Goal: Book appointment/travel/reservation

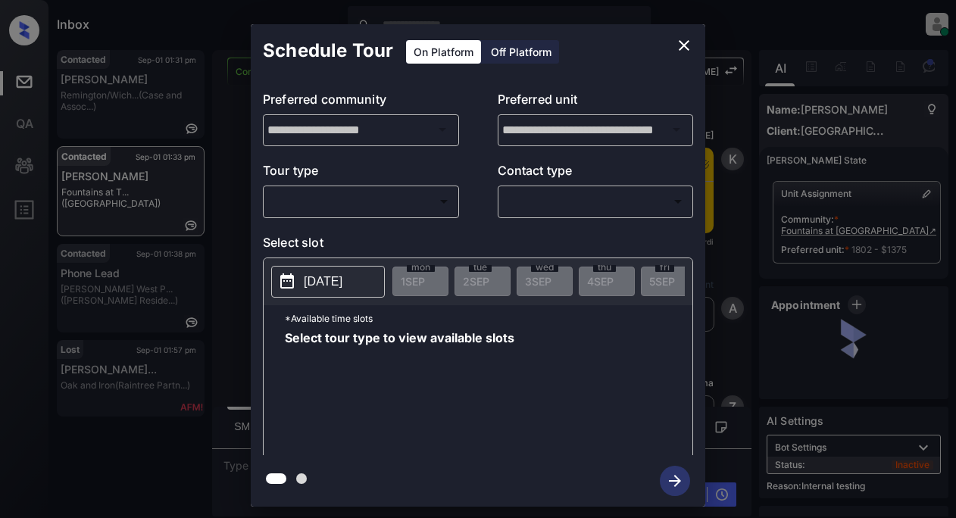
scroll to position [8984, 0]
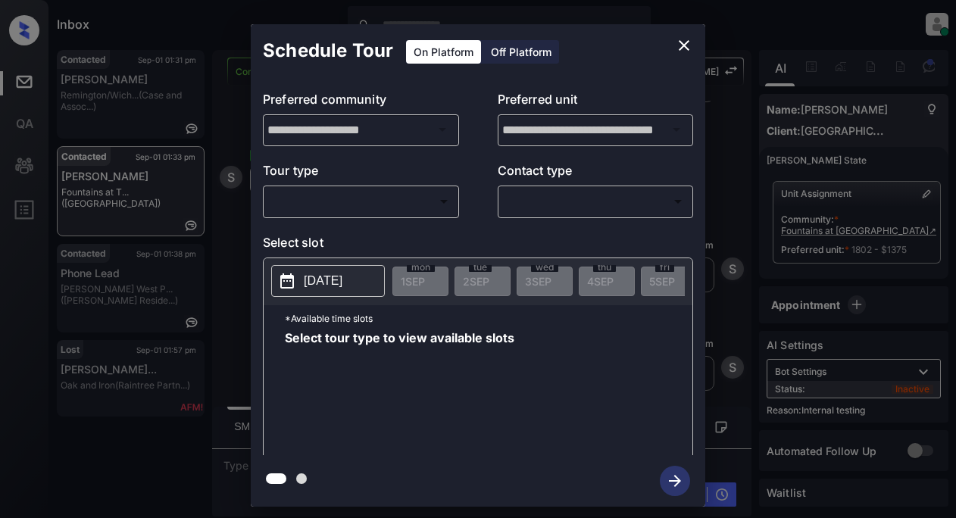
click at [292, 202] on body "Inbox Lyzzelle M. Ceralde Online Set yourself offline Set yourself on break Pro…" at bounding box center [478, 259] width 956 height 518
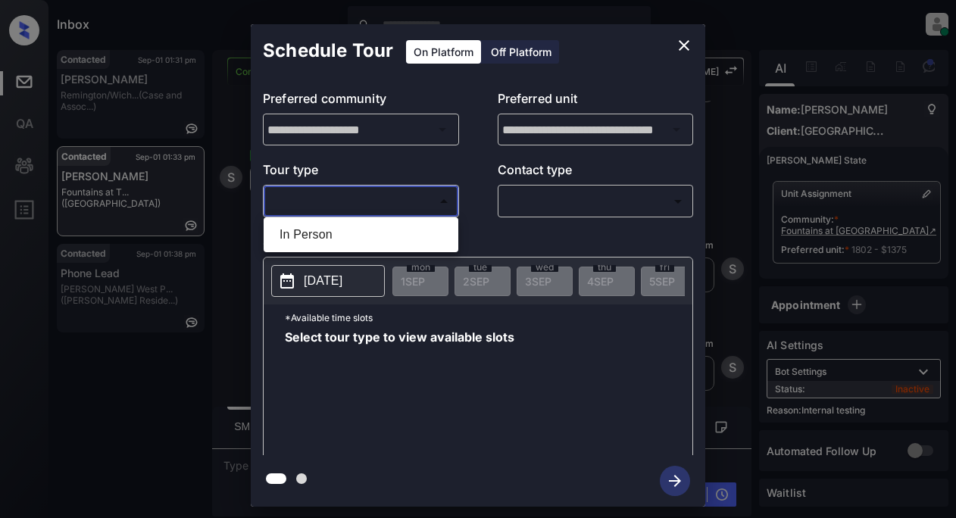
click at [678, 42] on div at bounding box center [478, 259] width 956 height 518
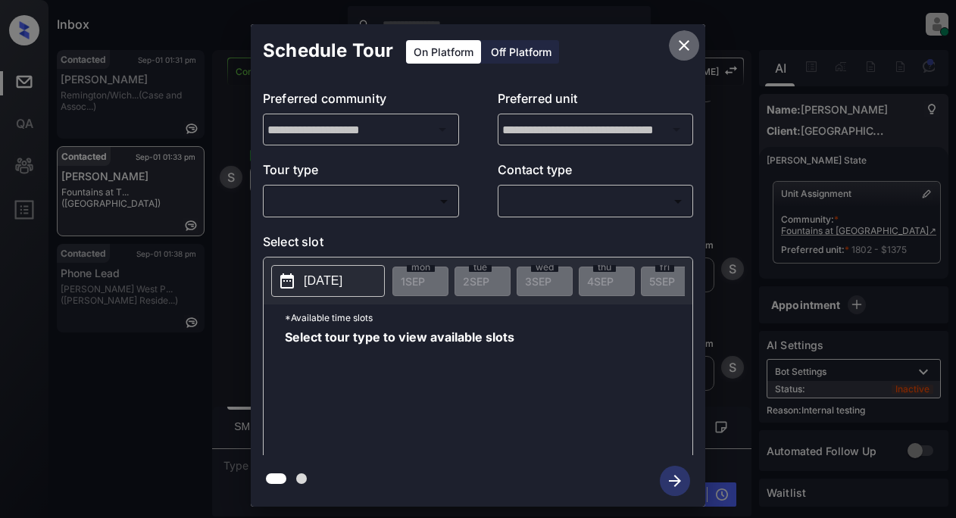
click at [678, 42] on icon "close" at bounding box center [684, 45] width 18 height 18
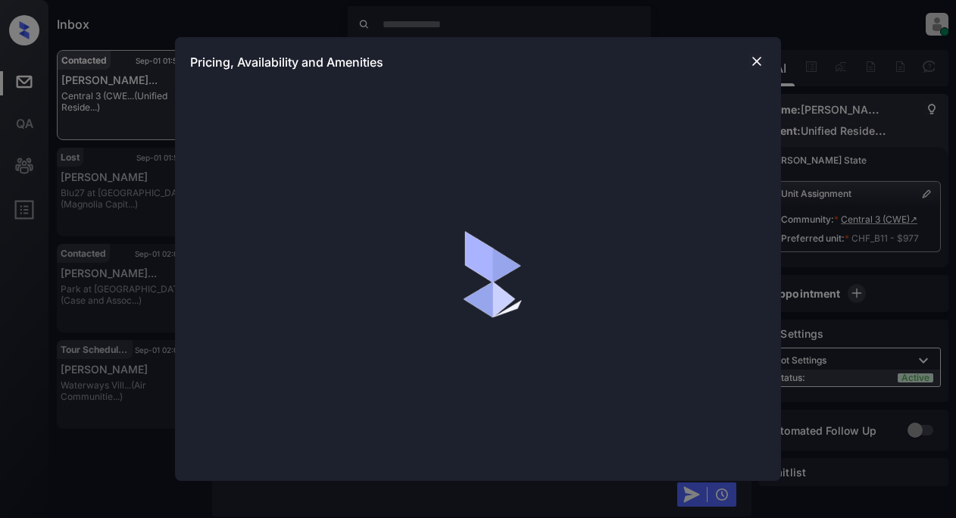
scroll to position [2322, 0]
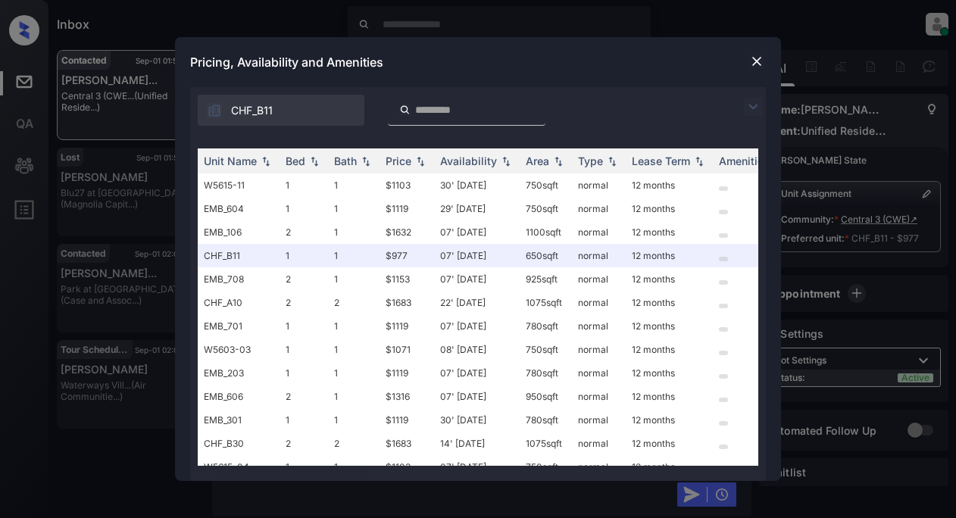
click at [749, 107] on img at bounding box center [753, 107] width 18 height 18
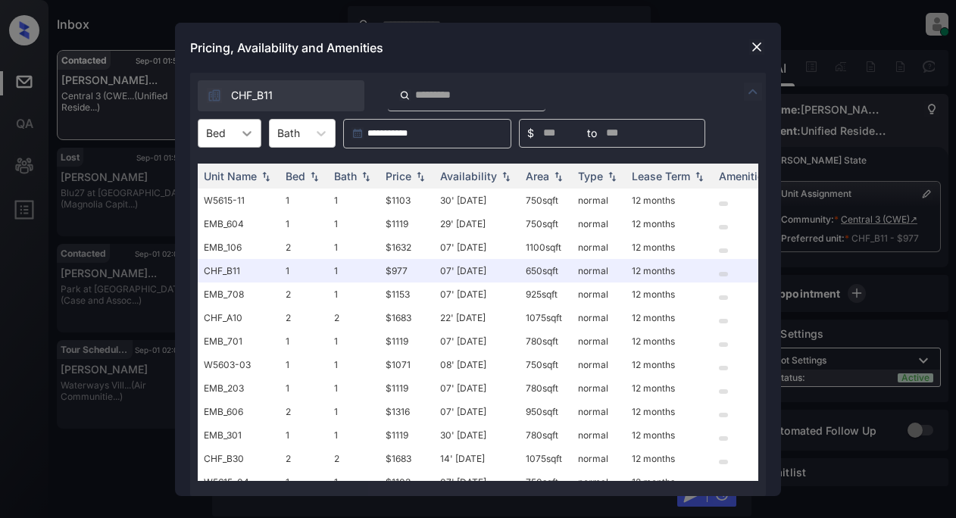
click at [258, 130] on div at bounding box center [246, 133] width 27 height 27
click at [222, 197] on div "1" at bounding box center [230, 197] width 64 height 27
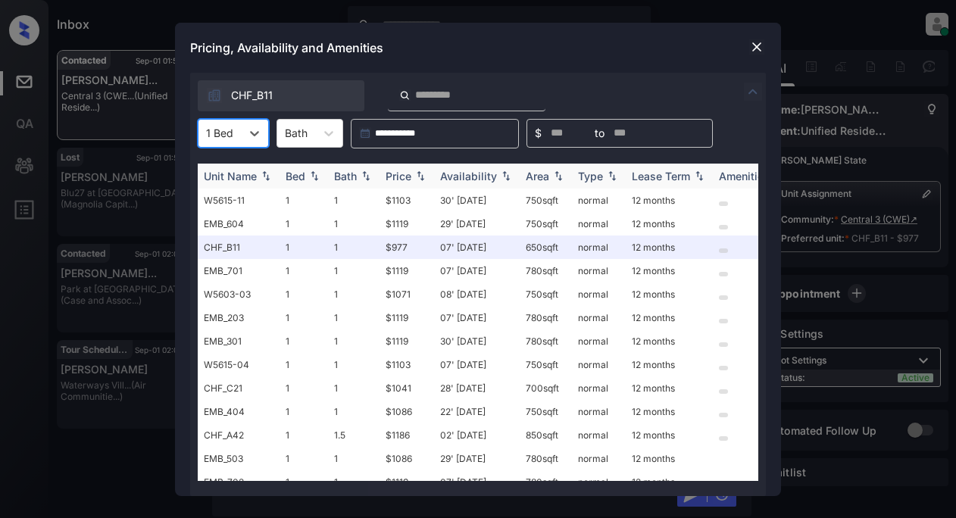
click at [471, 175] on div "Availability" at bounding box center [468, 176] width 57 height 13
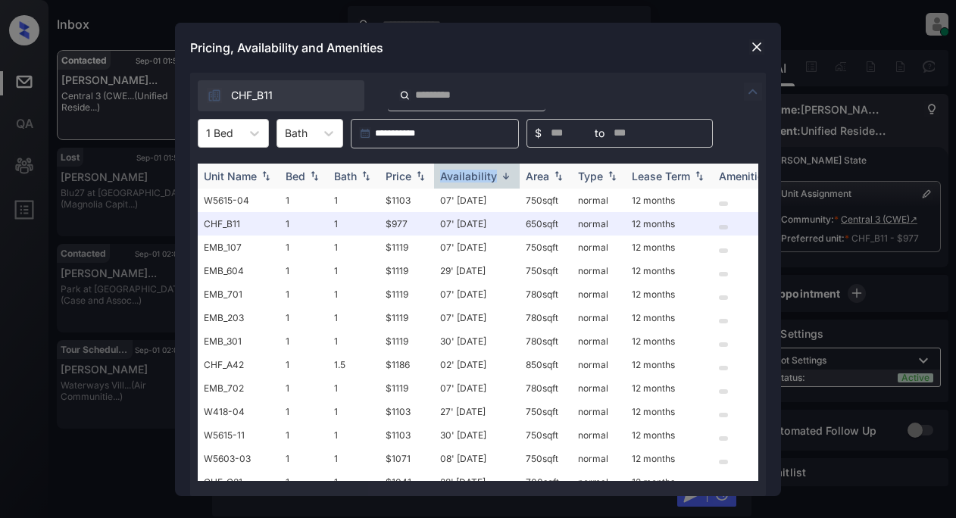
click at [471, 175] on div "Availability" at bounding box center [468, 176] width 57 height 13
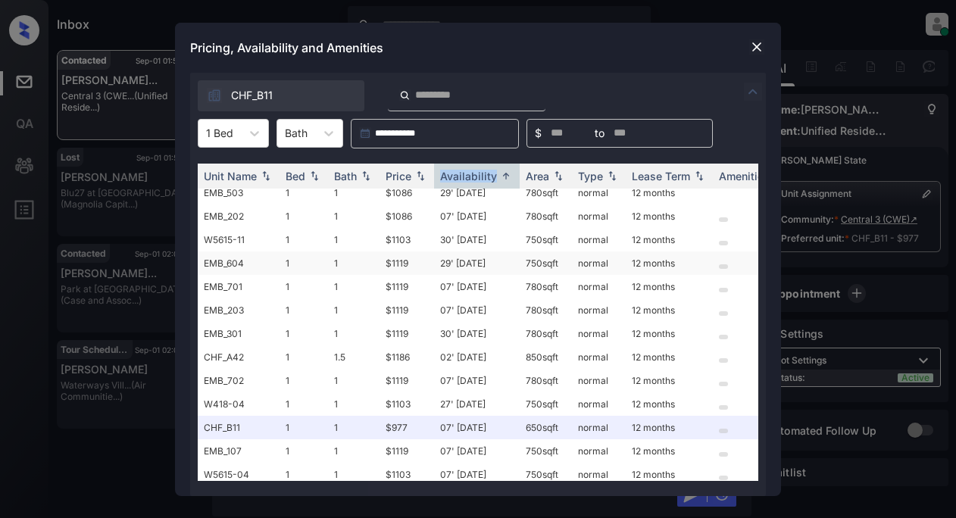
scroll to position [95, 0]
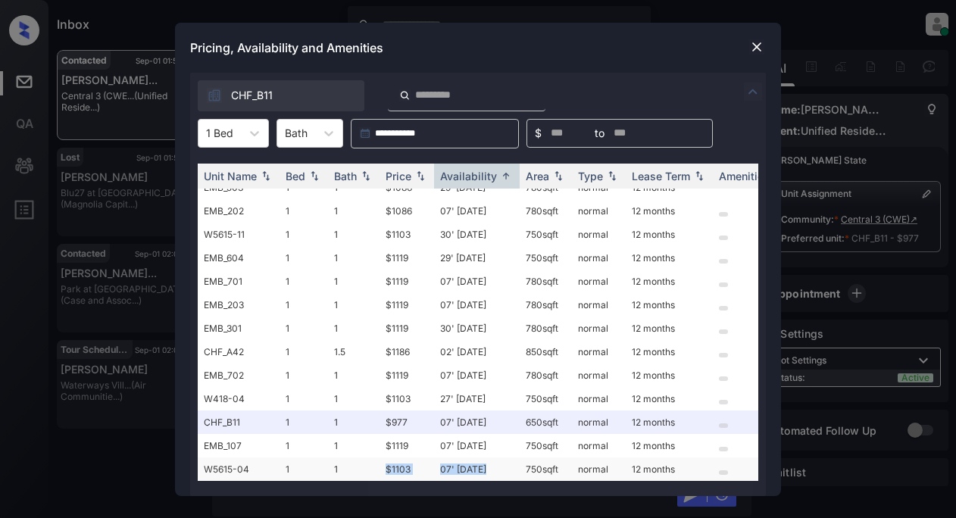
drag, startPoint x: 380, startPoint y: 458, endPoint x: 493, endPoint y: 458, distance: 113.7
click at [493, 458] on tr "W5615-04 1 1 $1103 07' Dec 25 750 sqft normal 12 months" at bounding box center [594, 469] width 792 height 23
click at [392, 458] on td "$1103" at bounding box center [407, 469] width 55 height 23
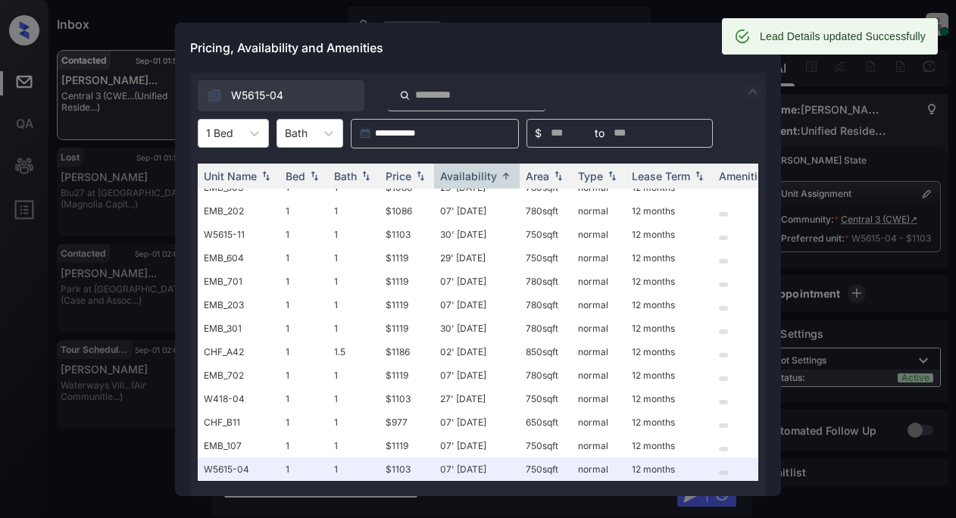
click at [602, 44] on div "Pricing, Availability and Amenities" at bounding box center [478, 48] width 606 height 50
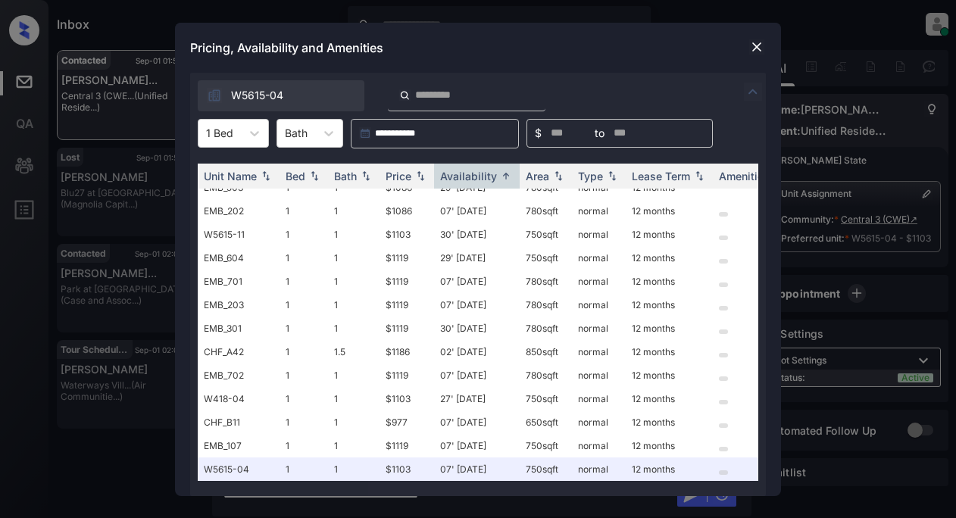
click at [759, 47] on img at bounding box center [756, 46] width 15 height 15
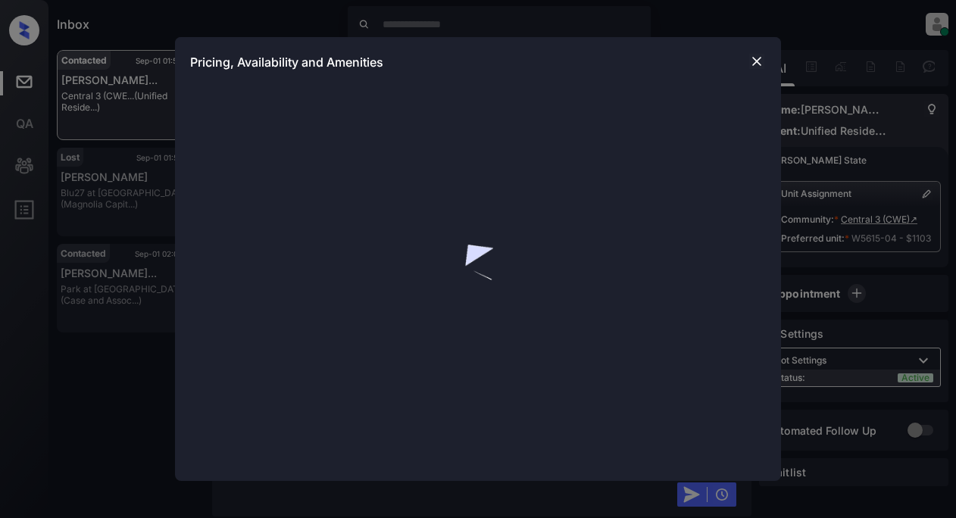
scroll to position [3026, 0]
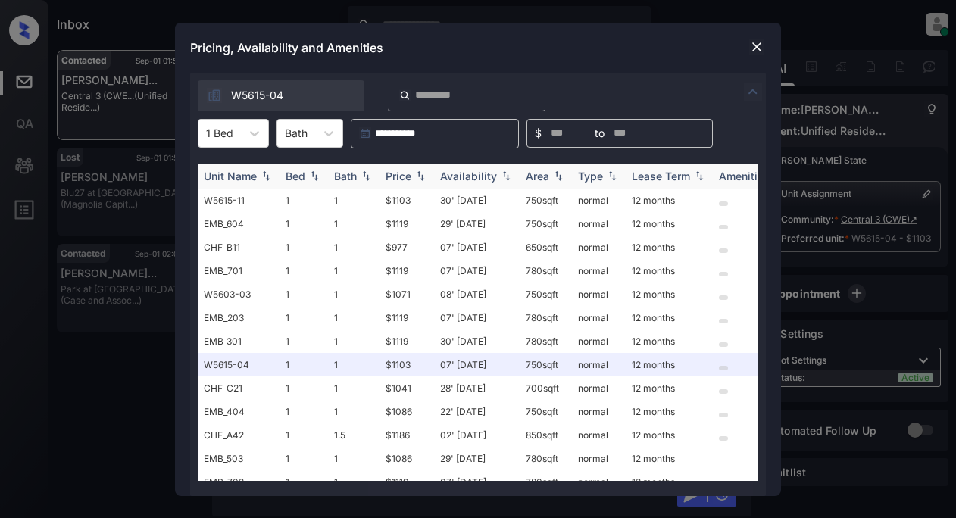
click at [418, 180] on img at bounding box center [420, 175] width 15 height 11
click at [418, 179] on img at bounding box center [420, 175] width 15 height 11
click at [397, 202] on td "$977" at bounding box center [407, 200] width 55 height 23
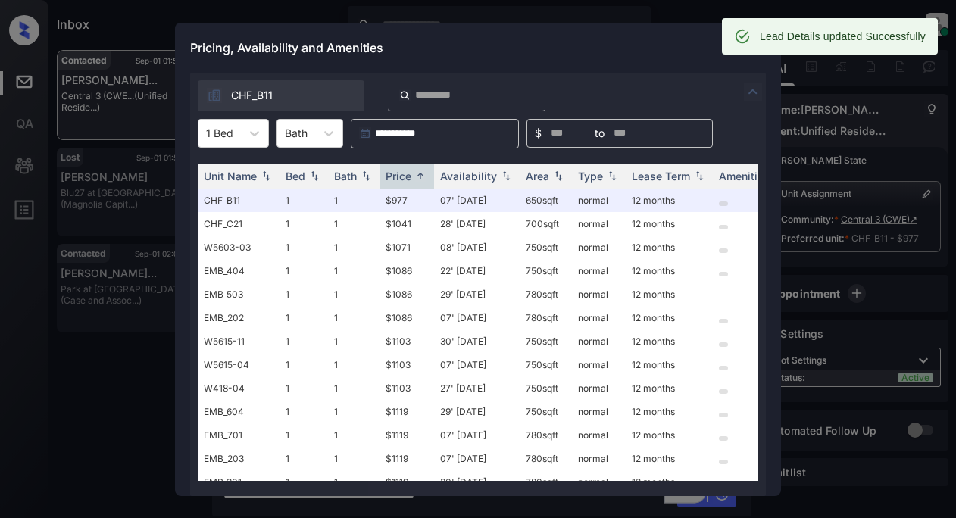
click at [506, 45] on div "Pricing, Availability and Amenities" at bounding box center [478, 48] width 606 height 50
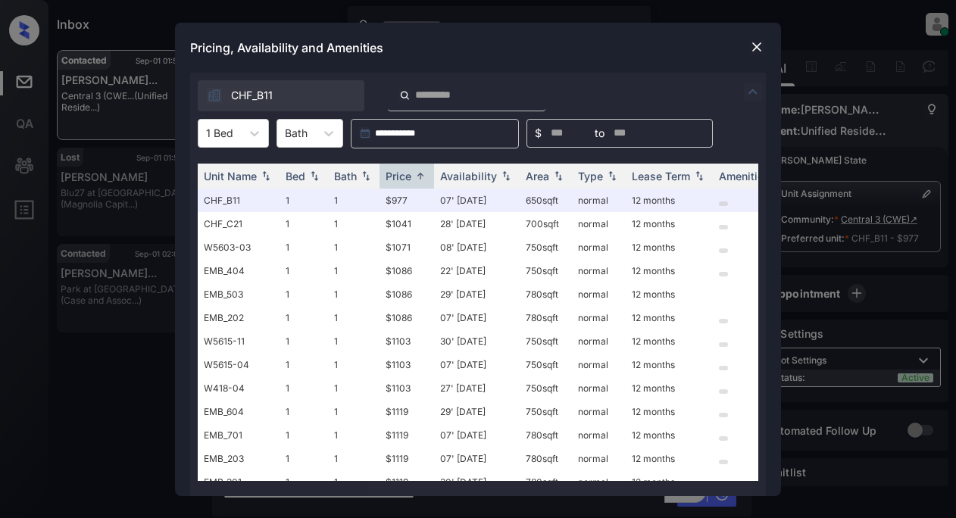
click at [761, 45] on img at bounding box center [756, 46] width 15 height 15
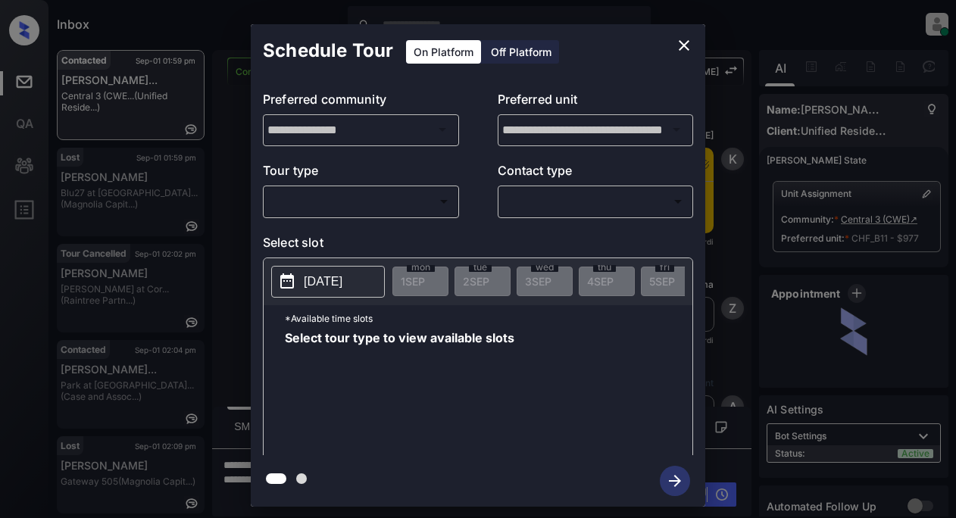
scroll to position [3125, 0]
click at [366, 206] on body "Inbox Lyzzelle M. Ceralde Online Set yourself offline Set yourself on break Pro…" at bounding box center [478, 259] width 956 height 518
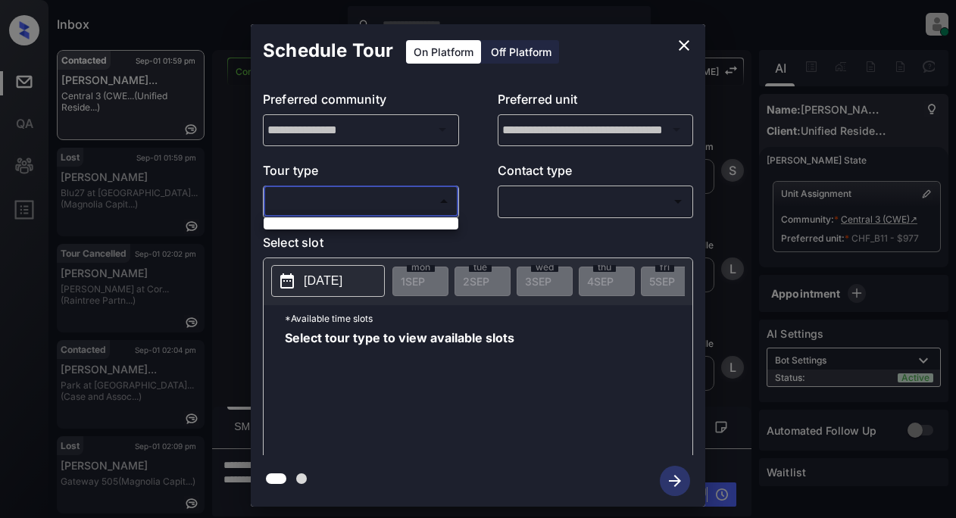
click at [348, 203] on div at bounding box center [478, 259] width 956 height 518
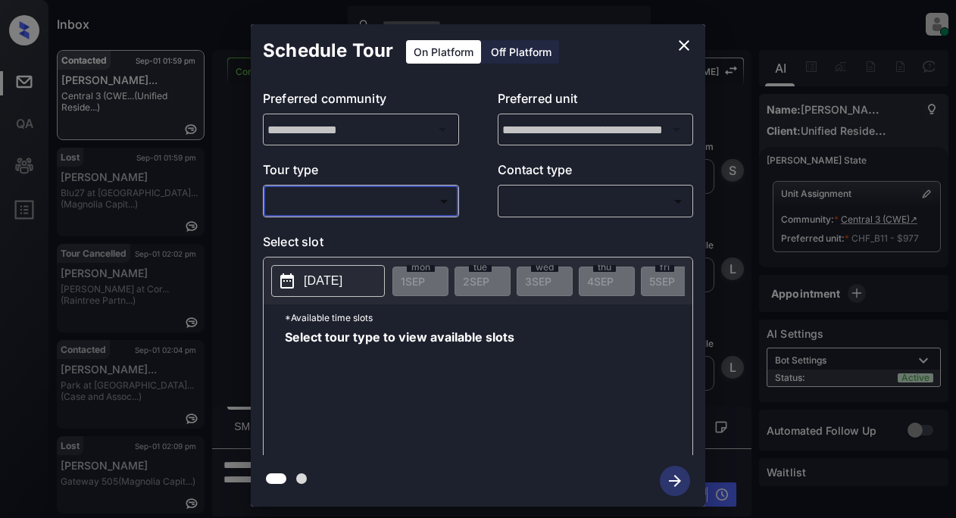
click at [685, 42] on icon "close" at bounding box center [684, 45] width 18 height 18
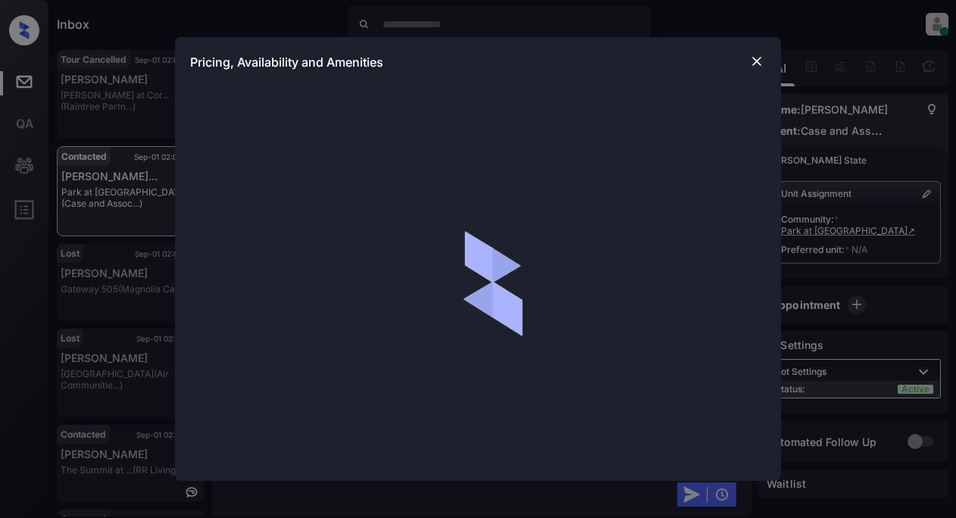
scroll to position [1656, 0]
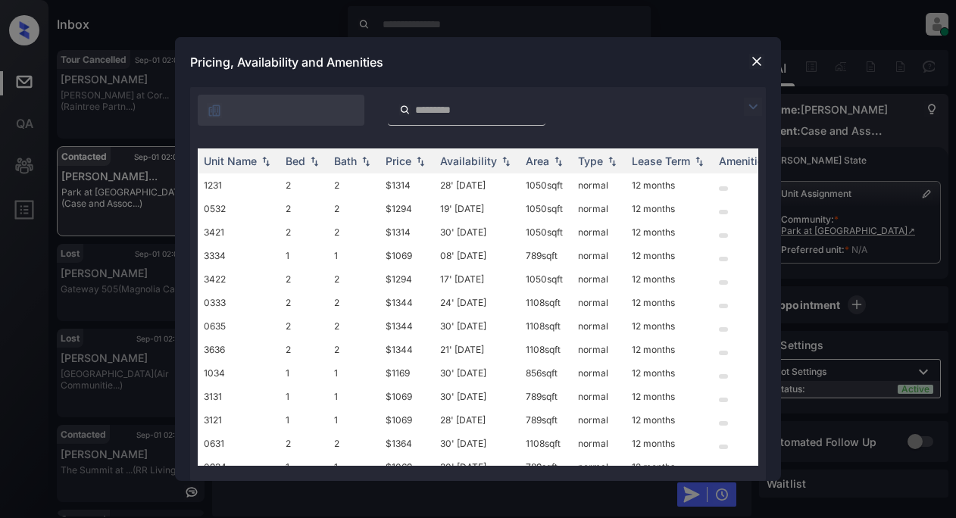
click at [752, 105] on img at bounding box center [753, 107] width 18 height 18
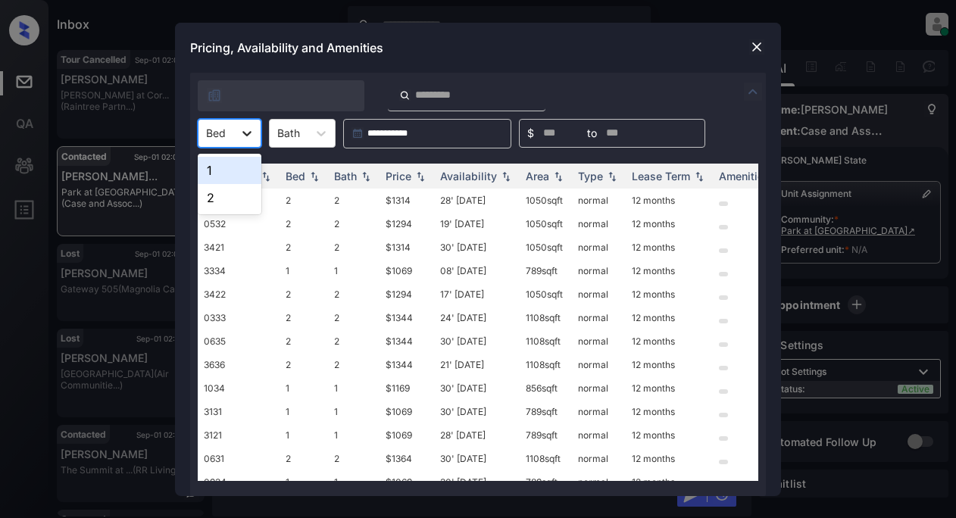
click at [246, 133] on icon at bounding box center [246, 133] width 9 height 5
click at [222, 168] on div "1" at bounding box center [230, 170] width 64 height 27
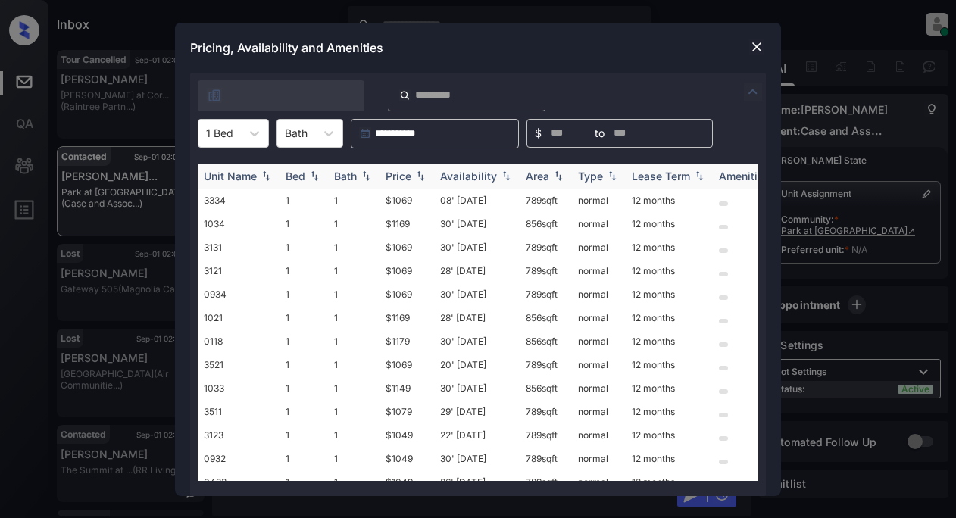
click at [411, 178] on div "Price" at bounding box center [399, 176] width 26 height 13
click at [401, 200] on td "$1049" at bounding box center [407, 200] width 55 height 23
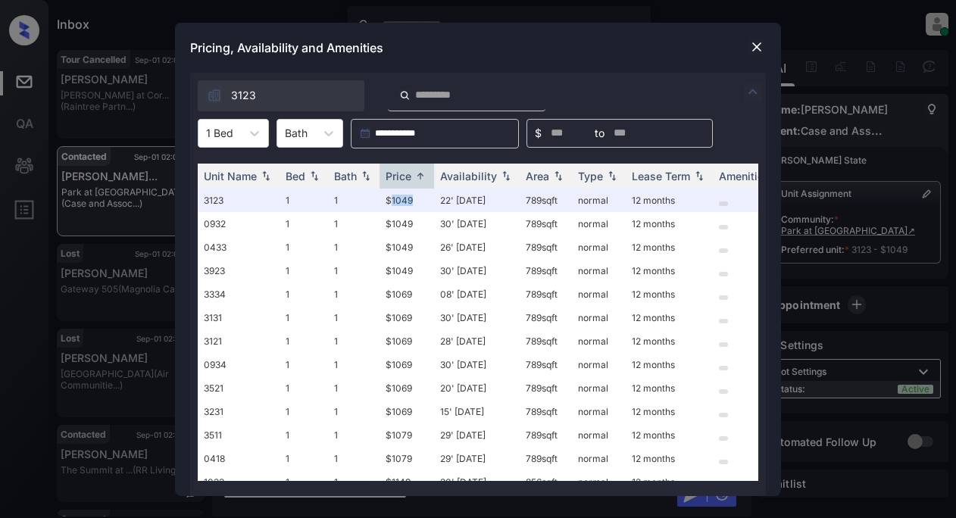
click at [749, 90] on img at bounding box center [753, 92] width 18 height 18
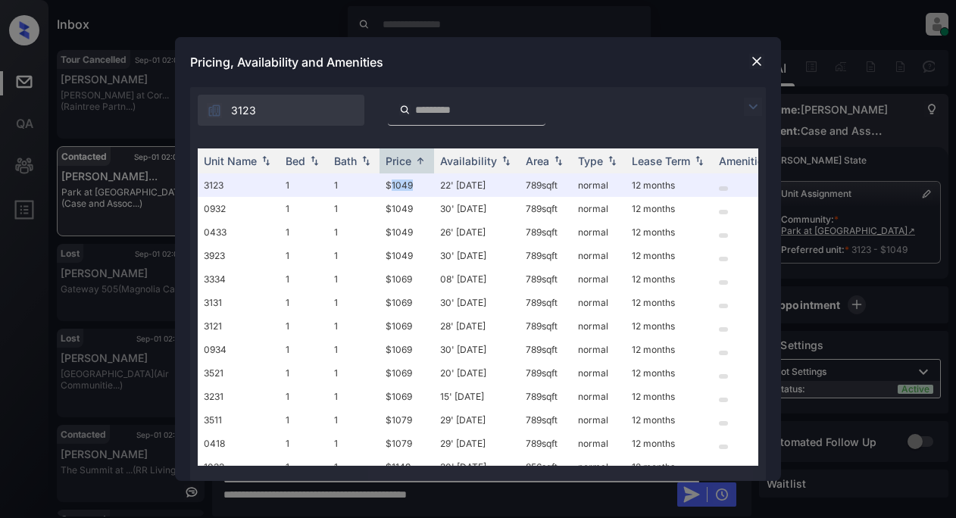
click at [757, 107] on img at bounding box center [753, 107] width 18 height 18
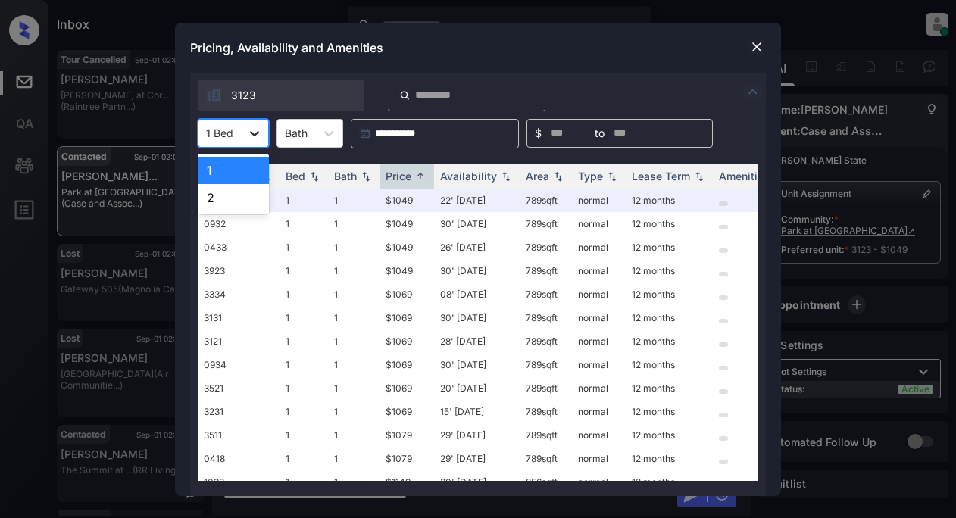
click at [259, 130] on icon at bounding box center [254, 133] width 15 height 15
click at [754, 42] on img at bounding box center [756, 46] width 15 height 15
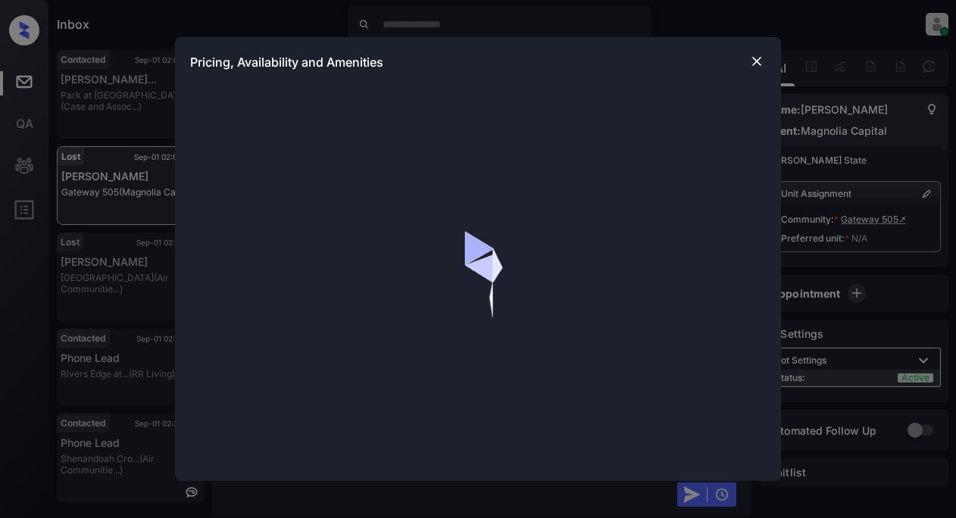
scroll to position [2670, 0]
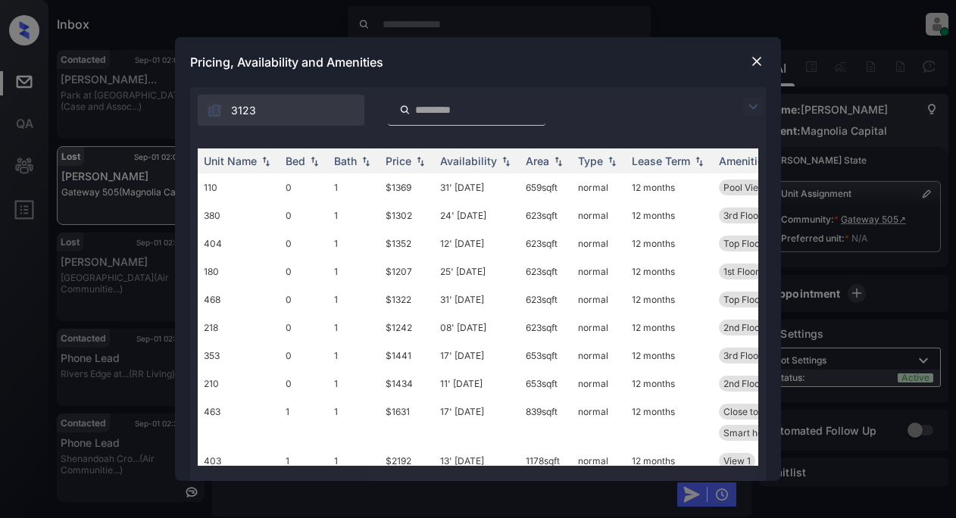
click at [749, 104] on img at bounding box center [753, 107] width 18 height 18
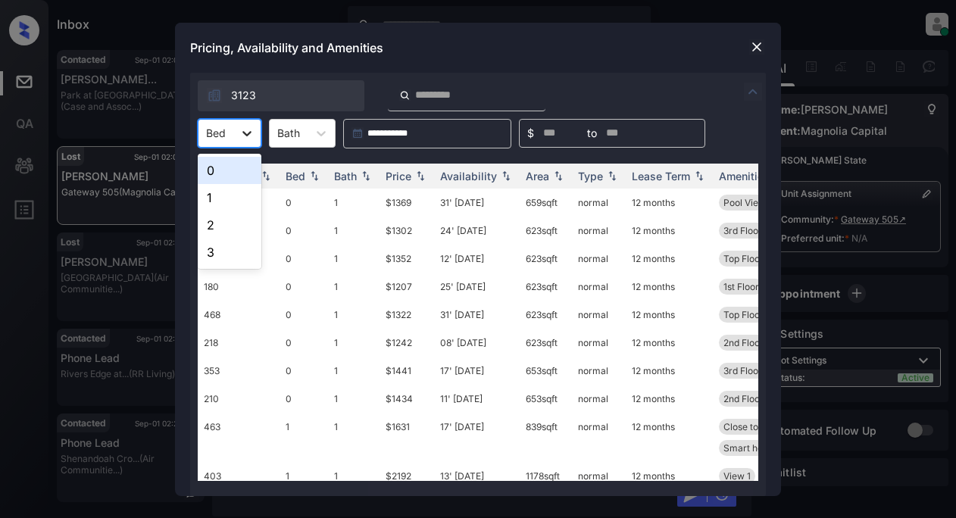
click at [253, 138] on icon at bounding box center [246, 133] width 15 height 15
click at [235, 202] on div "1" at bounding box center [230, 197] width 64 height 27
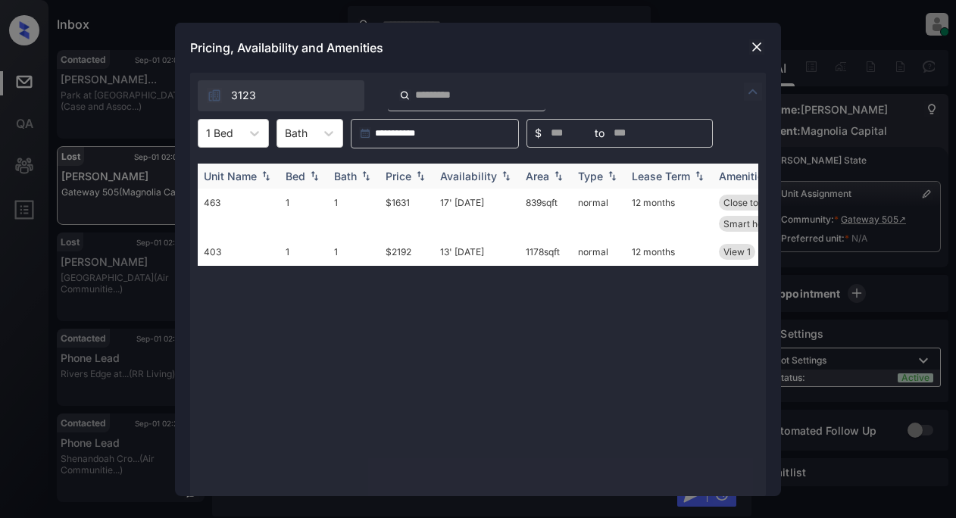
click at [401, 174] on div "Price" at bounding box center [399, 176] width 26 height 13
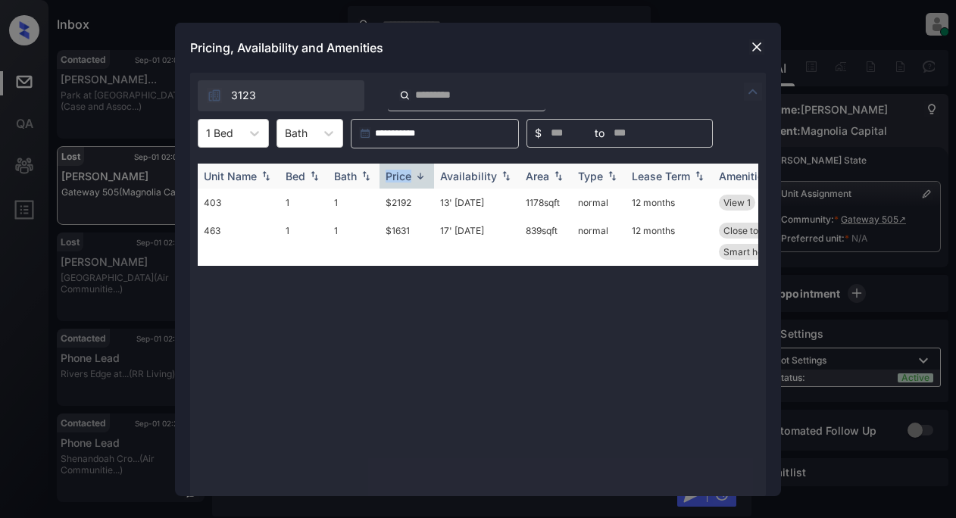
click at [401, 174] on div "Price" at bounding box center [399, 176] width 26 height 13
click at [404, 205] on td "$1631" at bounding box center [407, 213] width 55 height 49
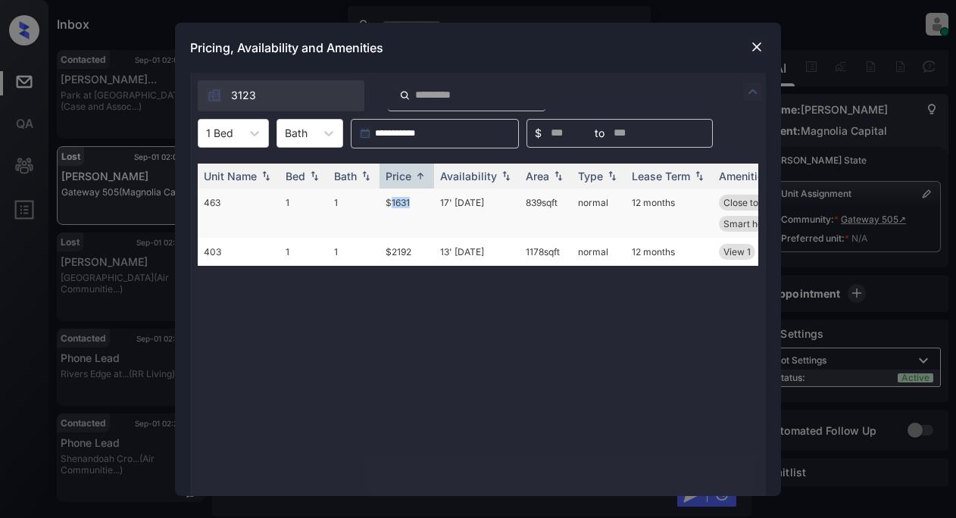
click at [404, 205] on td "$1631" at bounding box center [407, 213] width 55 height 49
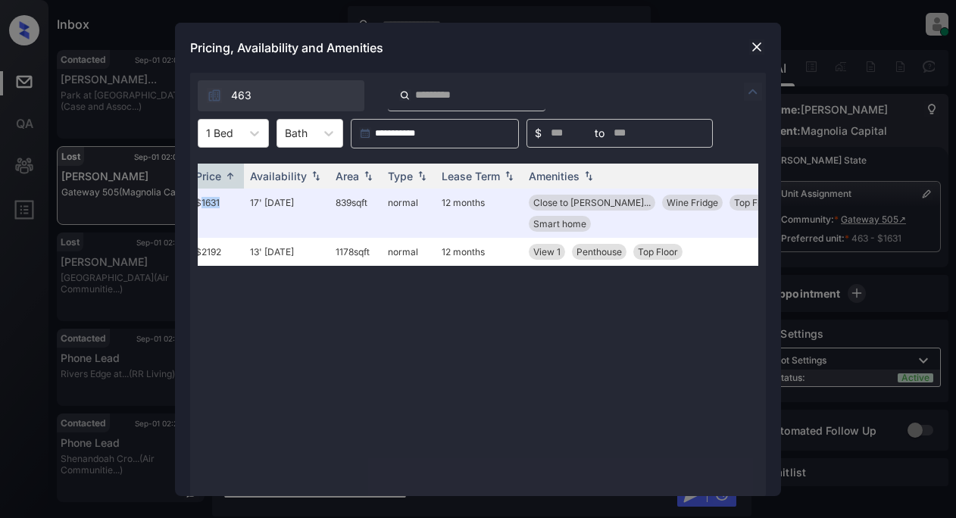
scroll to position [0, 0]
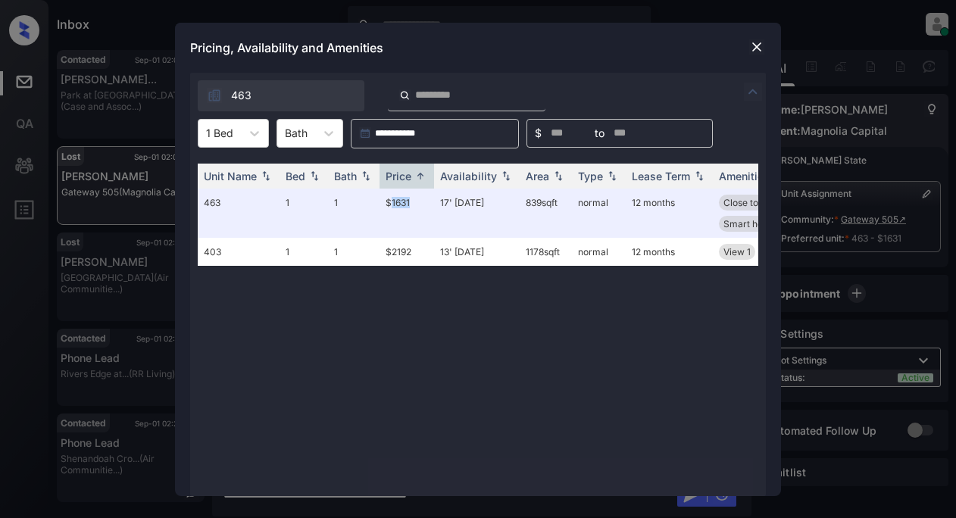
click at [755, 43] on img at bounding box center [756, 46] width 15 height 15
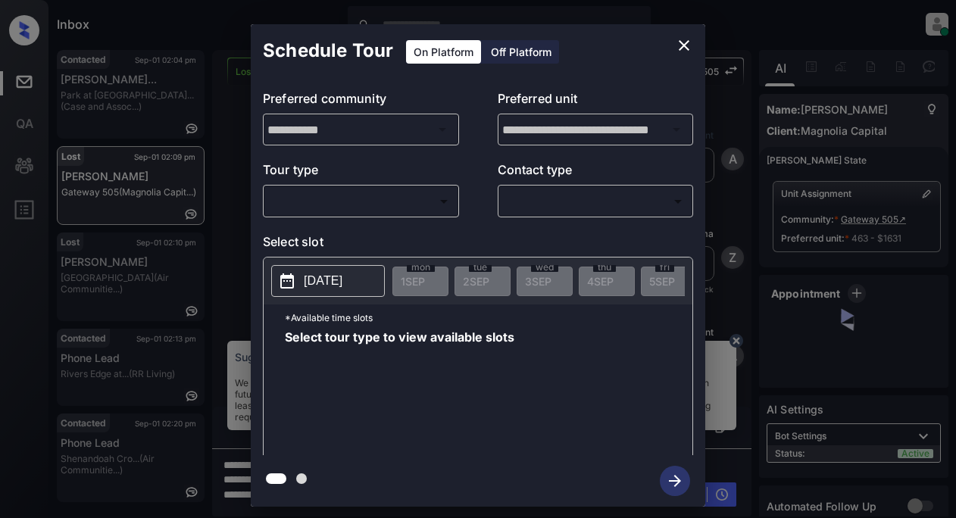
scroll to position [1877, 0]
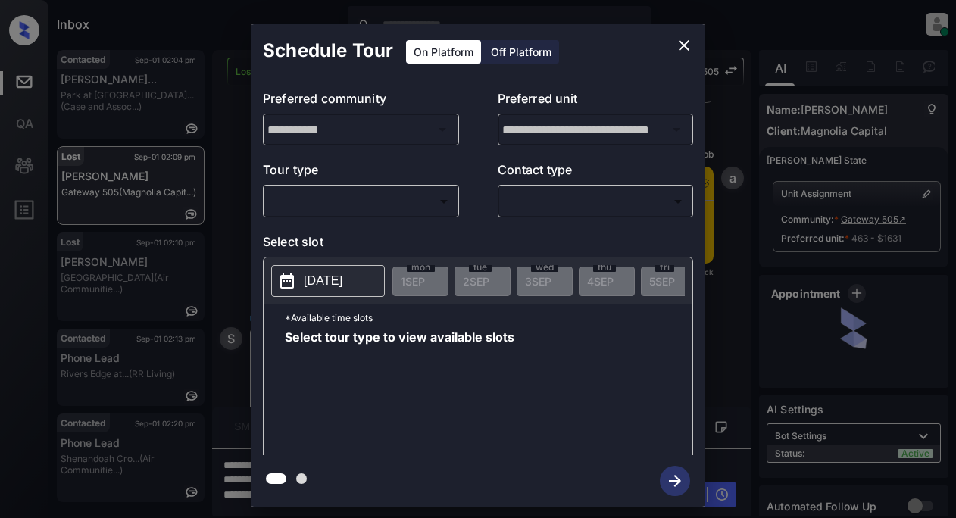
click at [384, 196] on body "Inbox Lyzzelle [PERSON_NAME] Online Set yourself offline Set yourself on break …" at bounding box center [478, 259] width 956 height 518
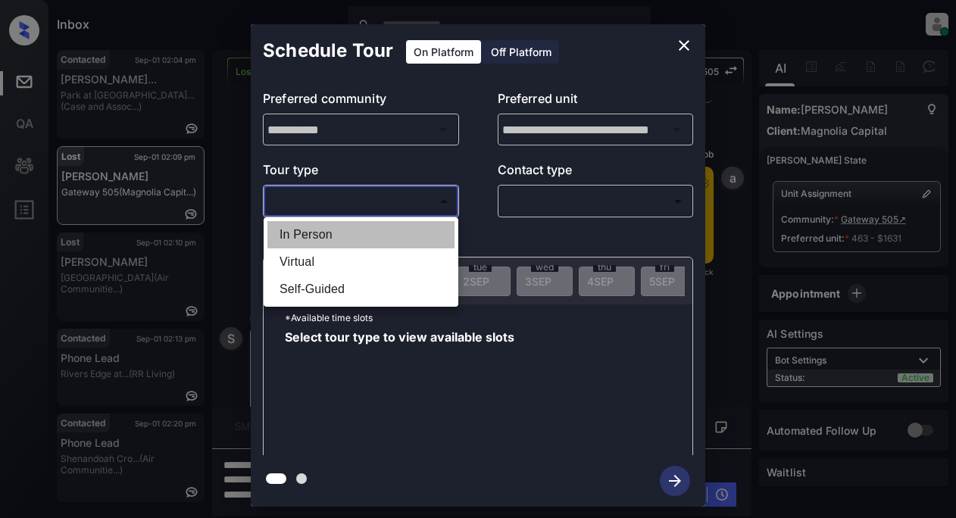
click at [299, 239] on li "In Person" at bounding box center [360, 234] width 187 height 27
type input "********"
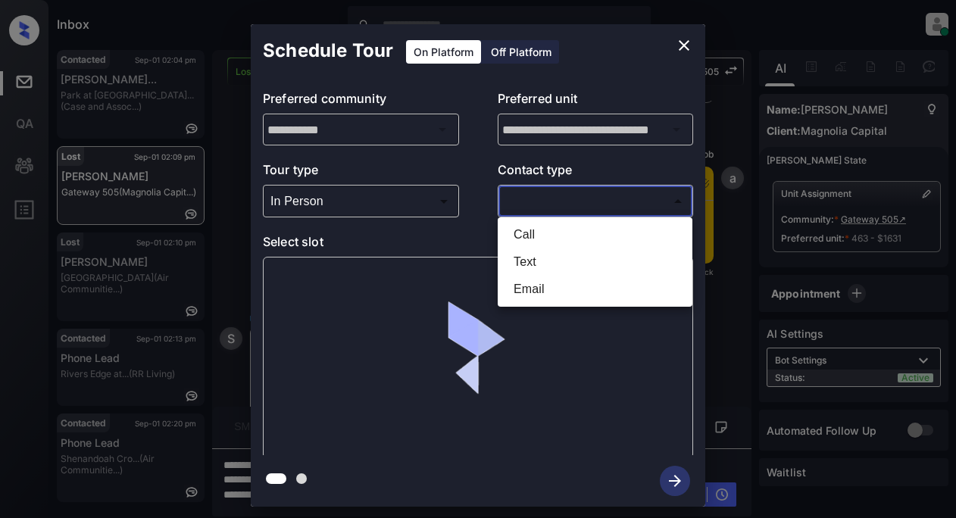
click at [536, 202] on body "Inbox Lyzzelle [PERSON_NAME] Online Set yourself offline Set yourself on break …" at bounding box center [478, 259] width 956 height 518
click at [527, 263] on li "Text" at bounding box center [595, 262] width 187 height 27
type input "****"
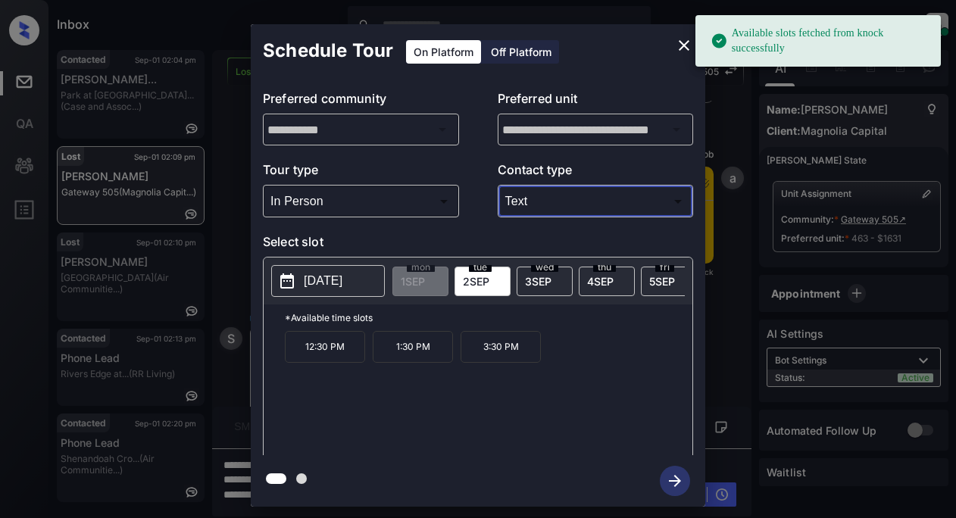
click at [320, 287] on p "[DATE]" at bounding box center [323, 281] width 39 height 18
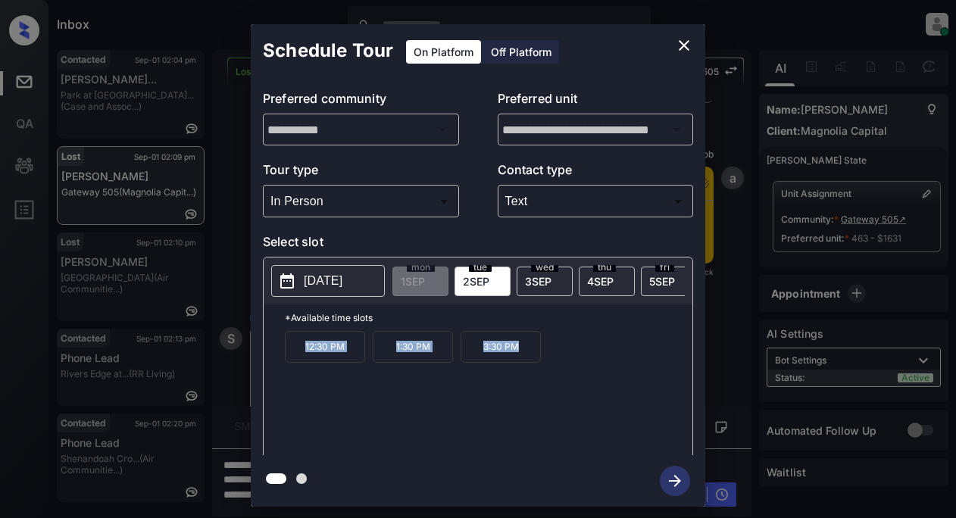
drag, startPoint x: 301, startPoint y: 356, endPoint x: 505, endPoint y: 348, distance: 204.0
click at [542, 354] on div "12:30 PM 1:30 PM 3:30 PM" at bounding box center [489, 391] width 408 height 121
copy div "12:30 PM 1:30 PM 3:30 PM"
click at [686, 49] on icon "close" at bounding box center [684, 45] width 18 height 18
